Goal: Task Accomplishment & Management: Complete application form

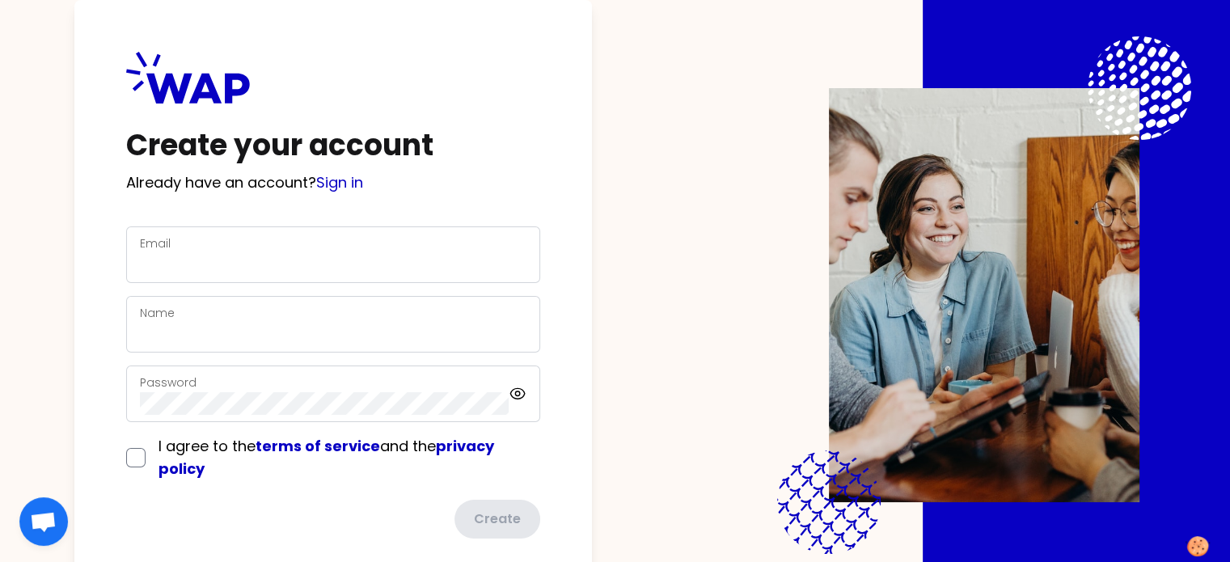
click at [336, 251] on div "Email" at bounding box center [333, 255] width 387 height 42
type input "[EMAIL_ADDRESS][PERSON_NAME][DOMAIN_NAME]"
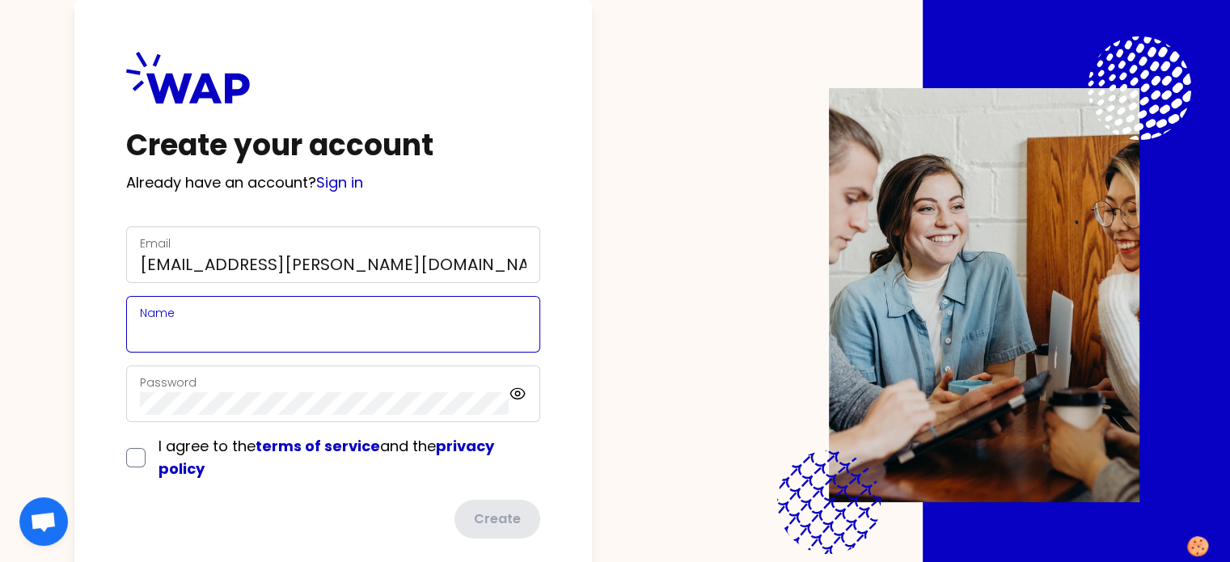
type input "[PERSON_NAME]"
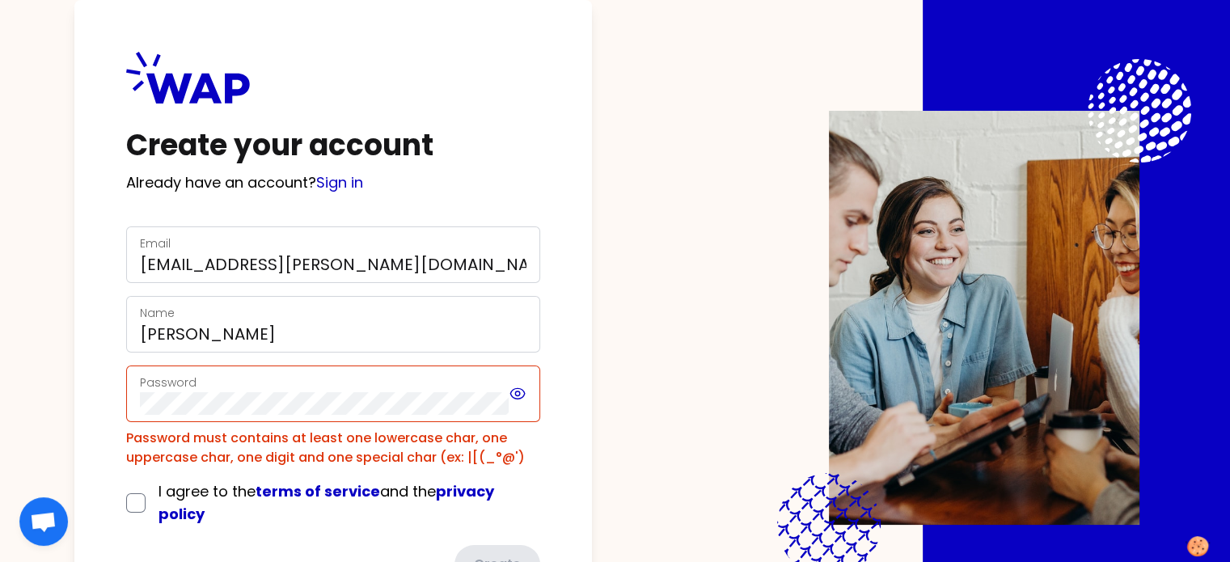
click at [527, 396] on icon at bounding box center [518, 393] width 19 height 19
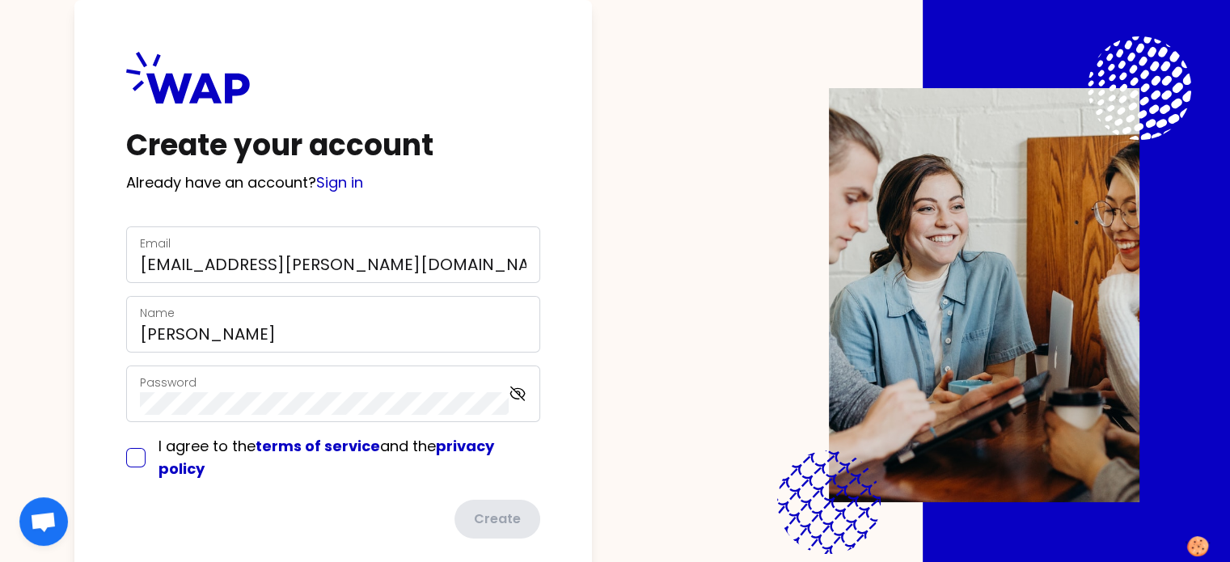
click at [146, 453] on input "checkbox" at bounding box center [135, 457] width 19 height 19
checkbox input "true"
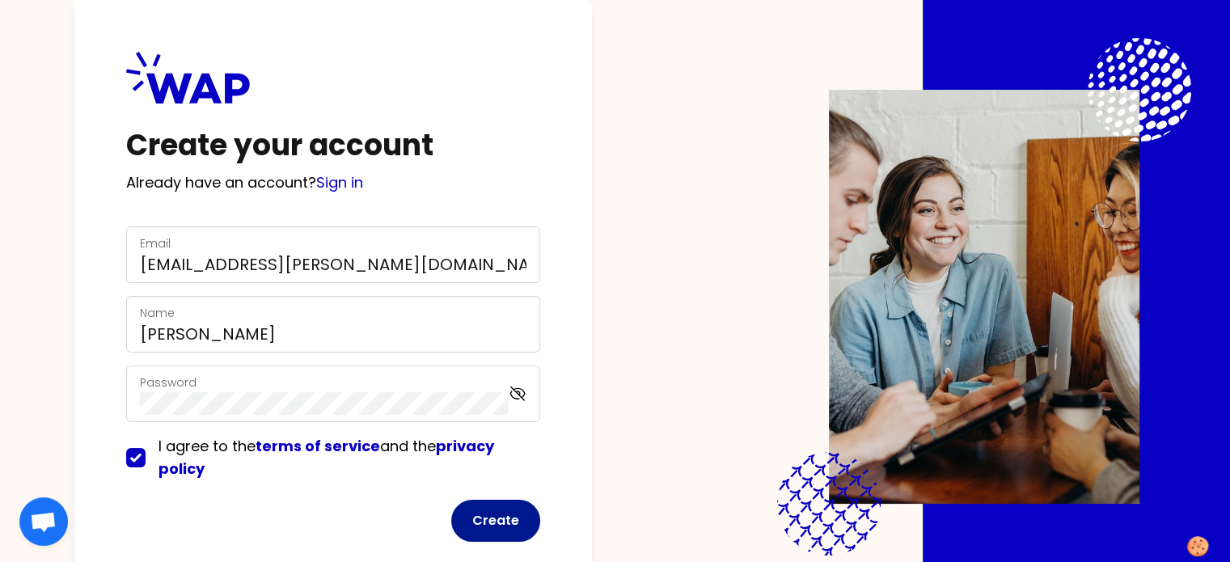
click at [518, 517] on button "Create" at bounding box center [495, 521] width 89 height 42
